Goal: Check status: Check status

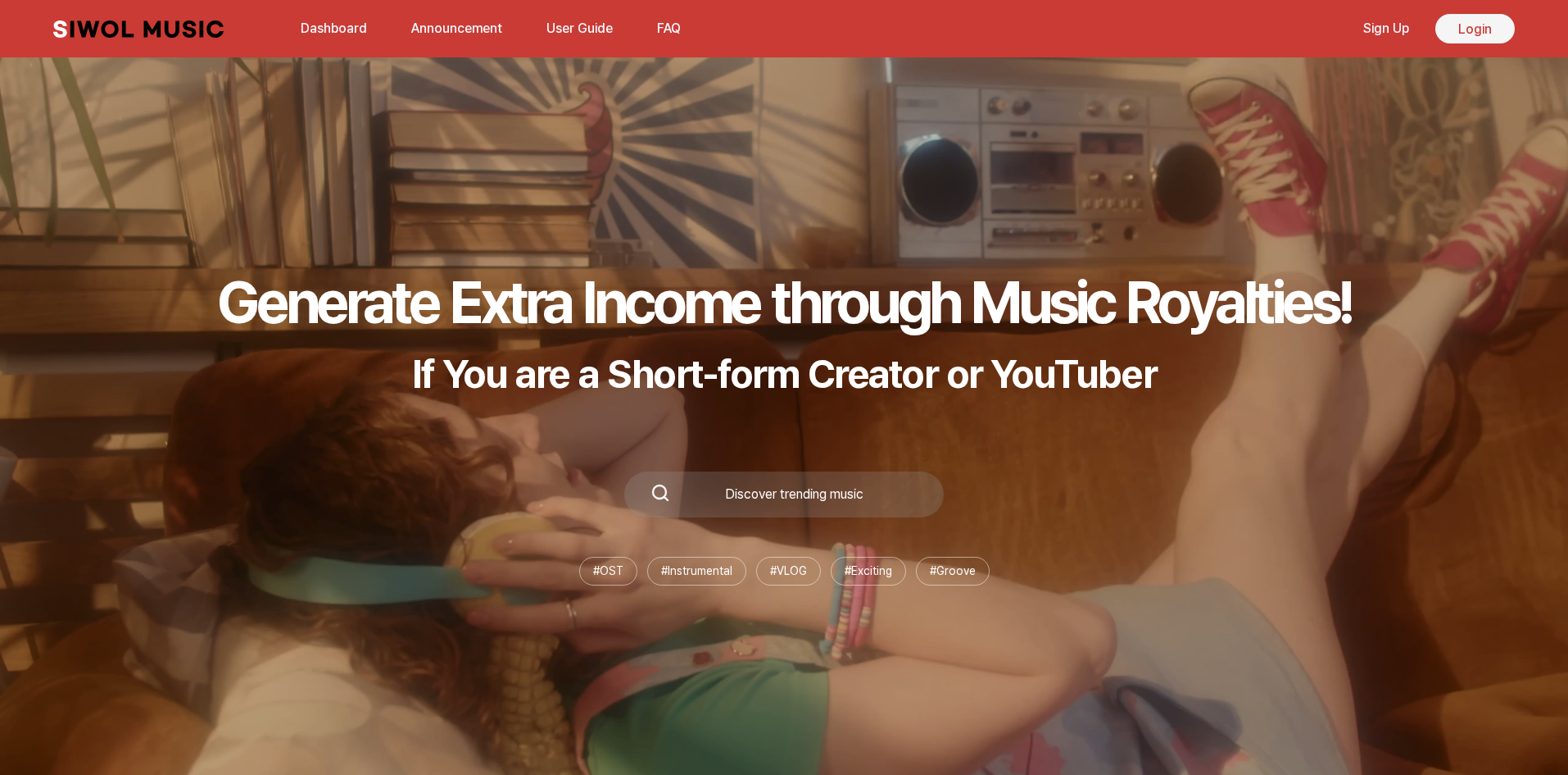
click at [1470, 22] on link "Login" at bounding box center [1475, 29] width 80 height 30
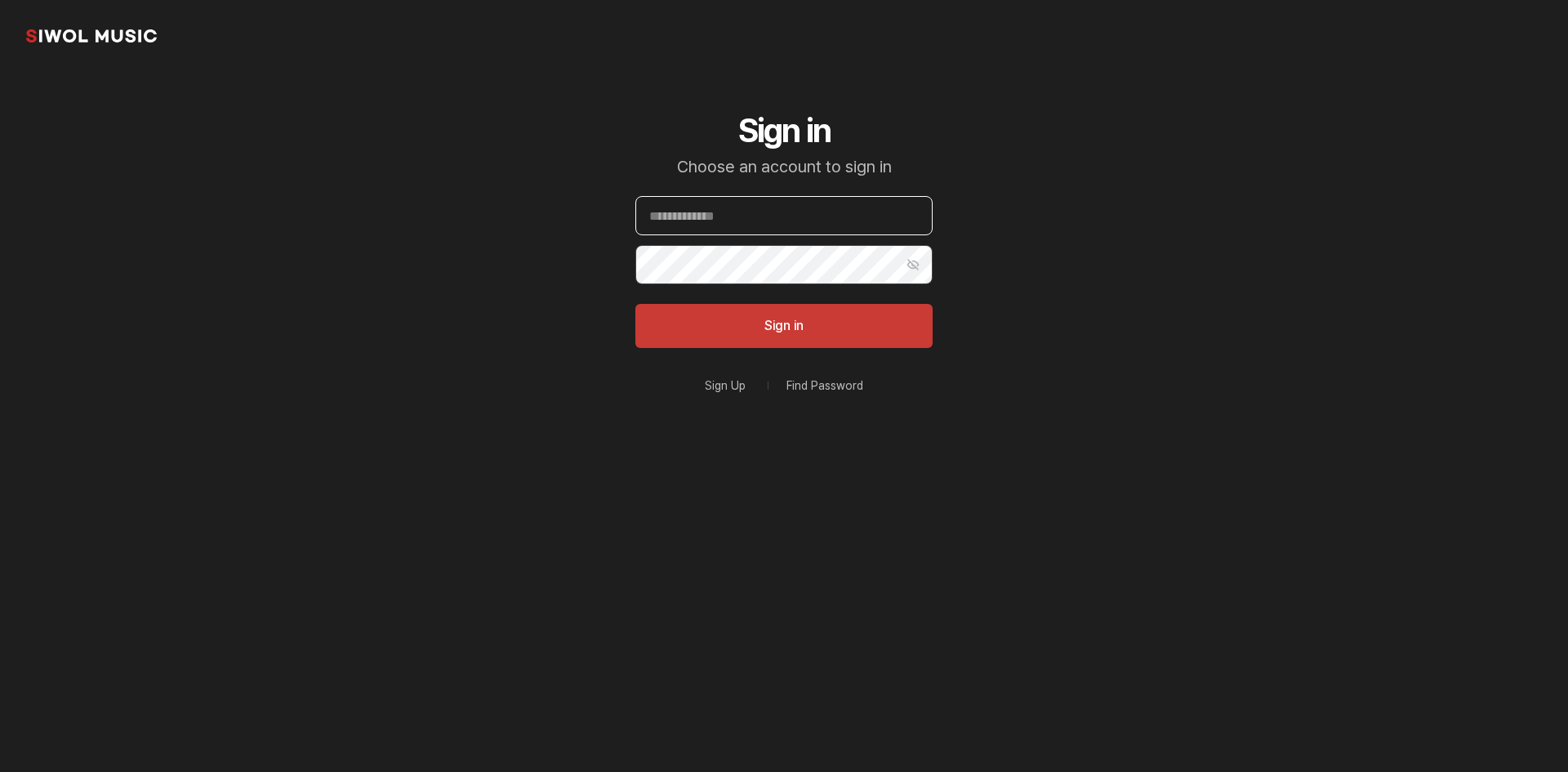
click at [769, 222] on input "Email" at bounding box center [784, 215] width 298 height 39
type input "**********"
click at [635, 304] on button "Sign in" at bounding box center [784, 325] width 298 height 44
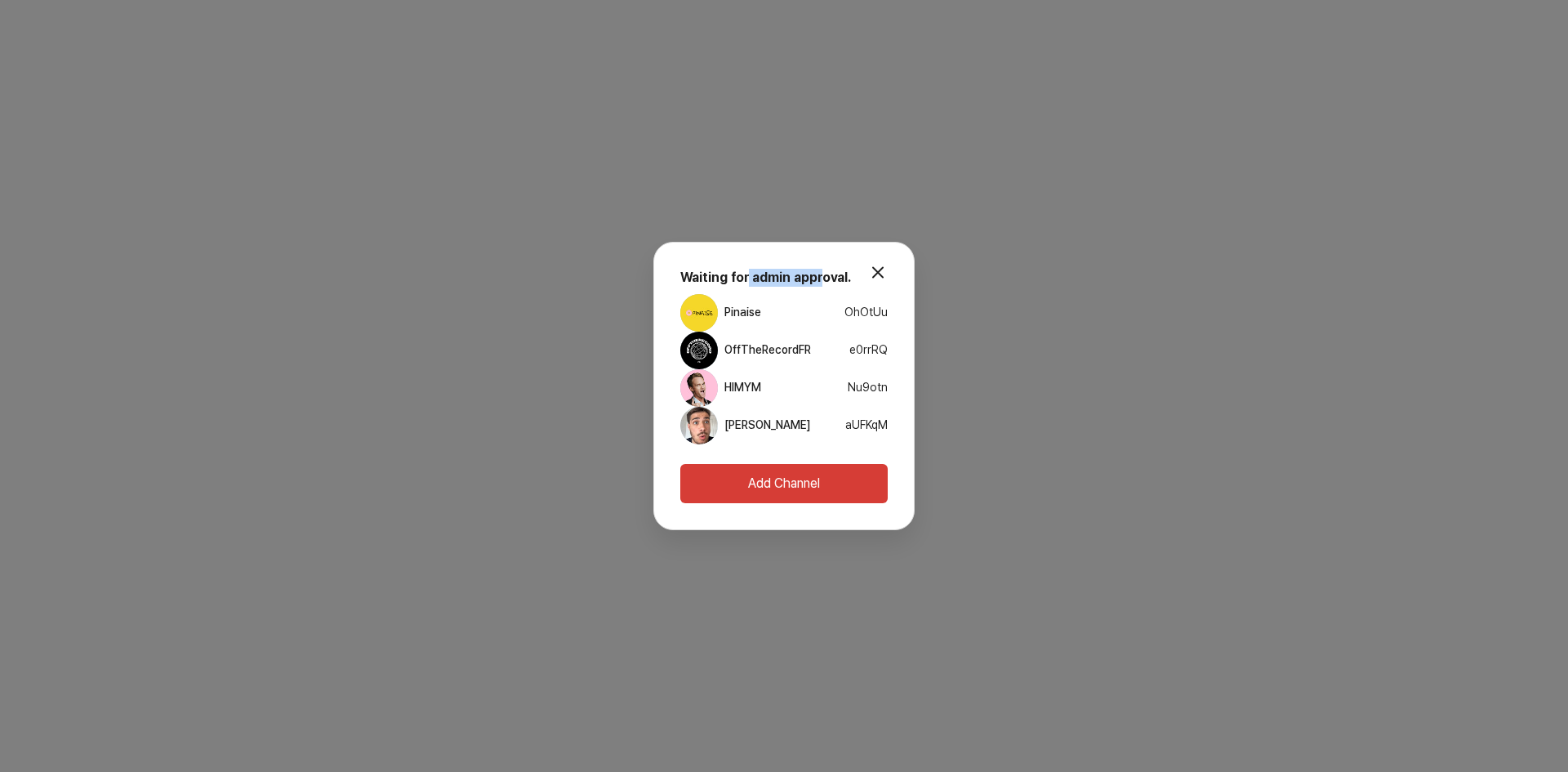
drag, startPoint x: 745, startPoint y: 277, endPoint x: 824, endPoint y: 274, distance: 79.1
click at [822, 273] on strong "Waiting for admin approval." at bounding box center [765, 277] width 171 height 15
click at [830, 274] on strong "Waiting for admin approval." at bounding box center [765, 277] width 171 height 15
drag, startPoint x: 851, startPoint y: 276, endPoint x: 684, endPoint y: 261, distance: 167.7
click at [731, 267] on div "modal.close Waiting for admin approval. Pinaise OhOtUu OffTheRecordFR e0rrRQ HI…" at bounding box center [784, 386] width 261 height 288
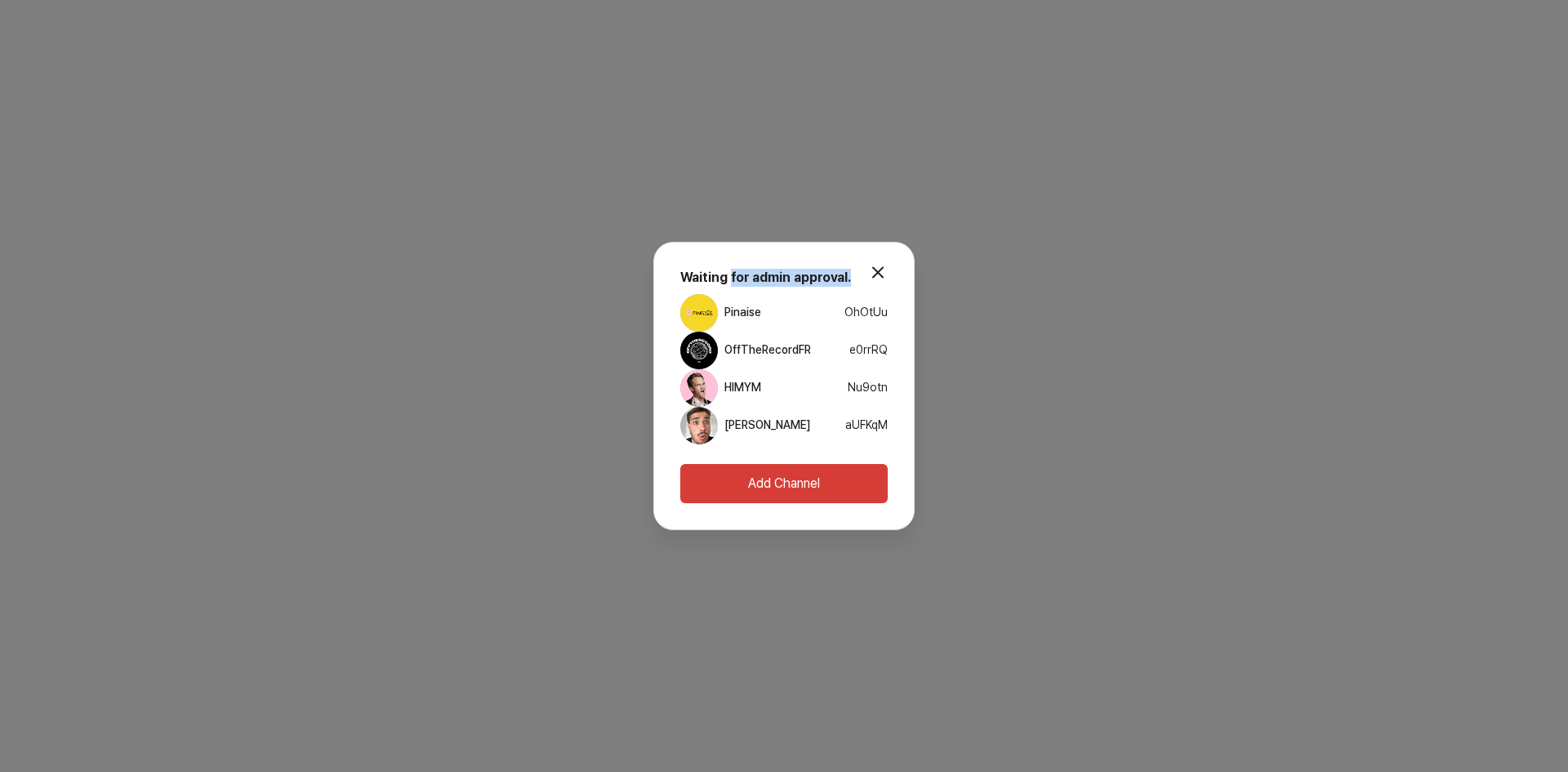
click at [876, 270] on button "modal.close" at bounding box center [877, 272] width 33 height 33
